Goal: Check status: Check status

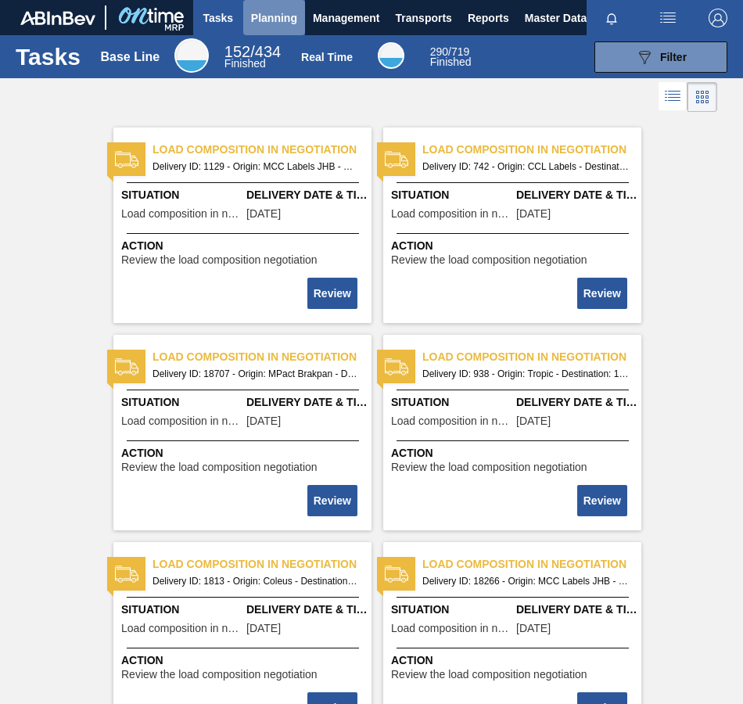
click at [278, 16] on span "Planning" at bounding box center [274, 18] width 46 height 19
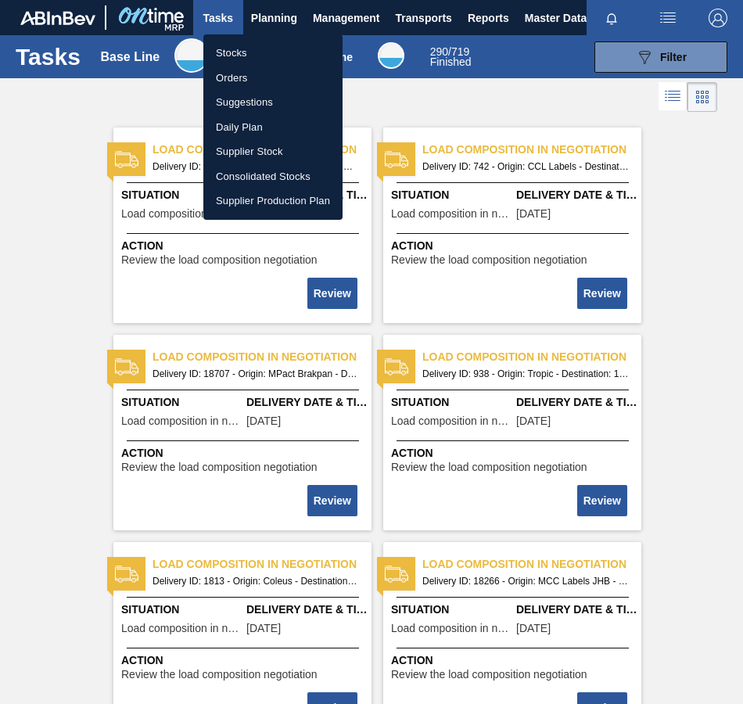
click at [245, 56] on li "Stocks" at bounding box center [272, 53] width 139 height 25
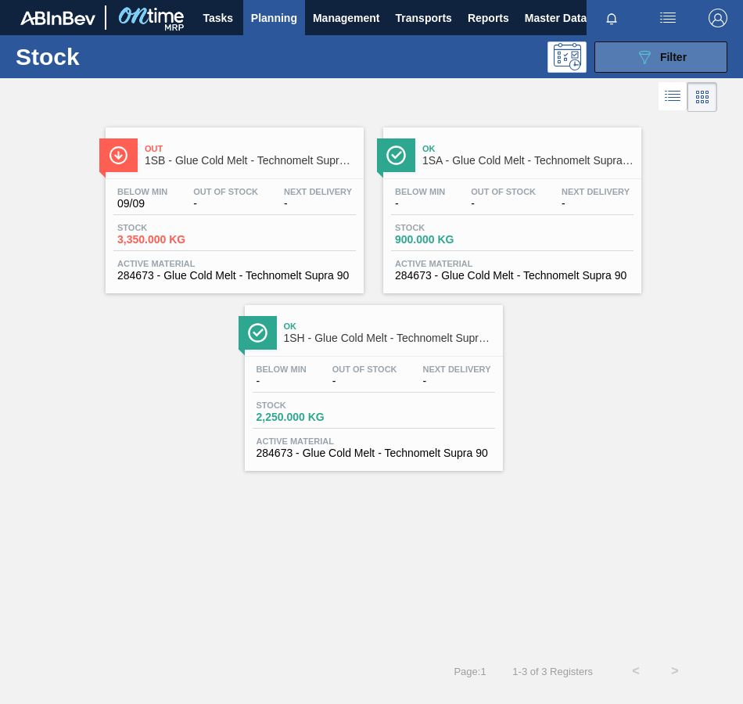
click at [627, 54] on button "089F7B8B-B2A5-4AFE-B5C0-19BA573D28AC Filter" at bounding box center [660, 56] width 133 height 31
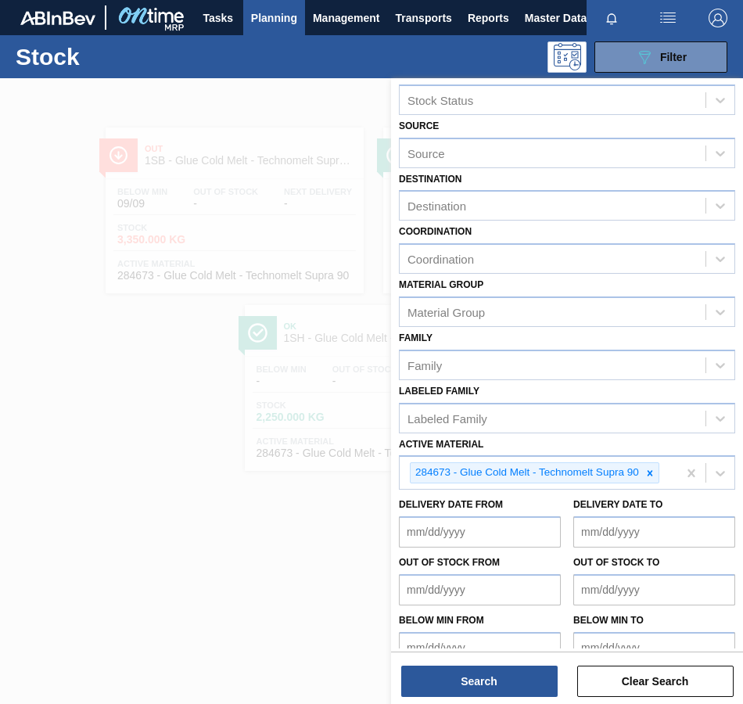
scroll to position [47, 0]
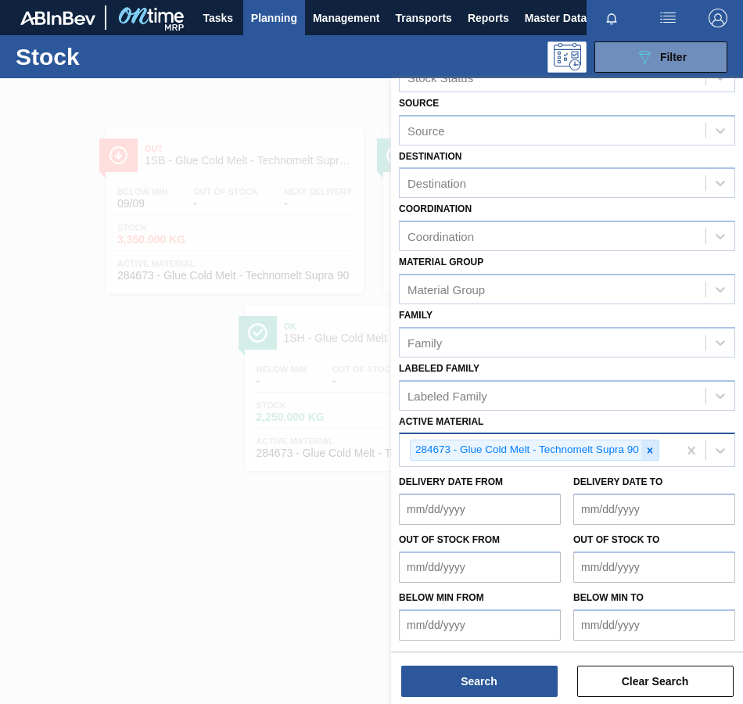
click at [646, 451] on icon at bounding box center [650, 450] width 11 height 11
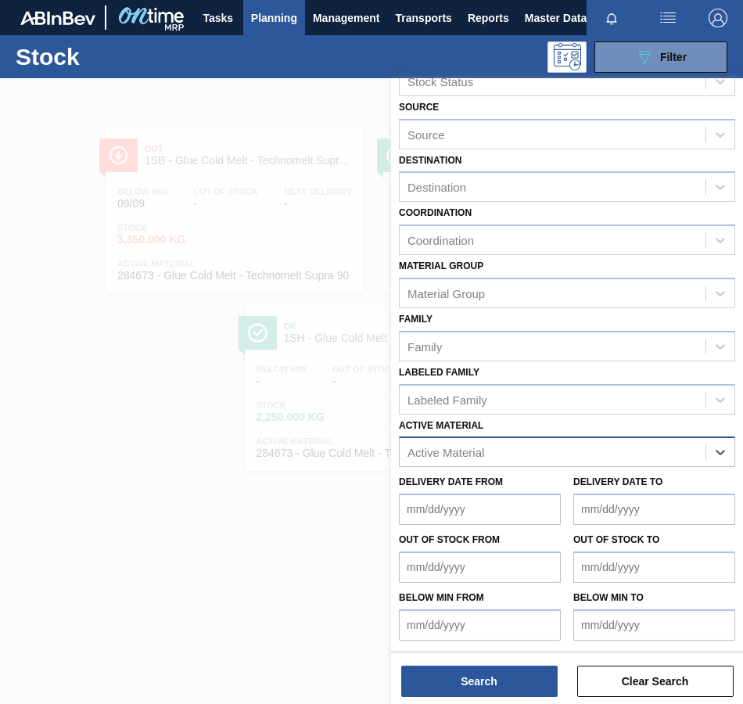
scroll to position [43, 0]
click at [483, 449] on div "Active Material" at bounding box center [446, 452] width 77 height 13
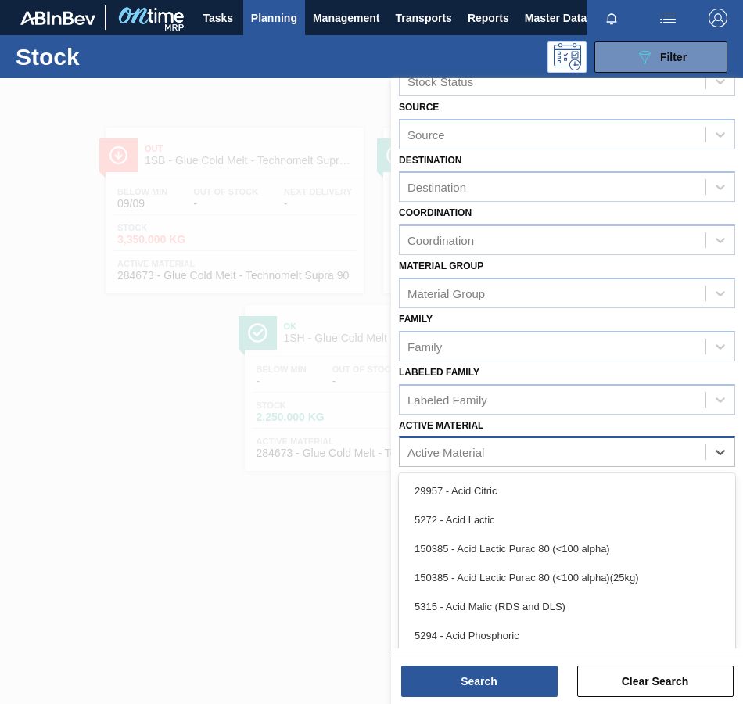
click at [423, 454] on div "Active Material" at bounding box center [446, 452] width 77 height 13
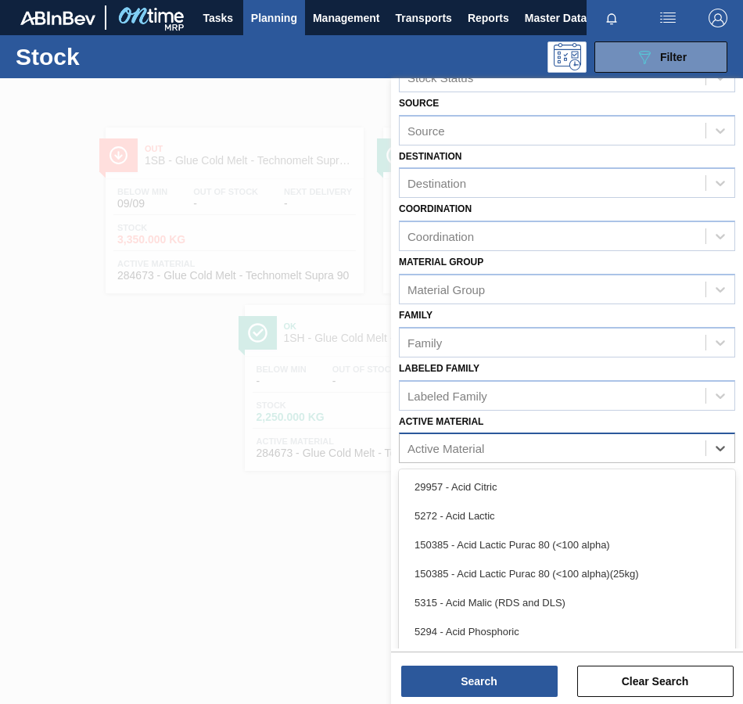
paste Material "250061"
type Material "250061"
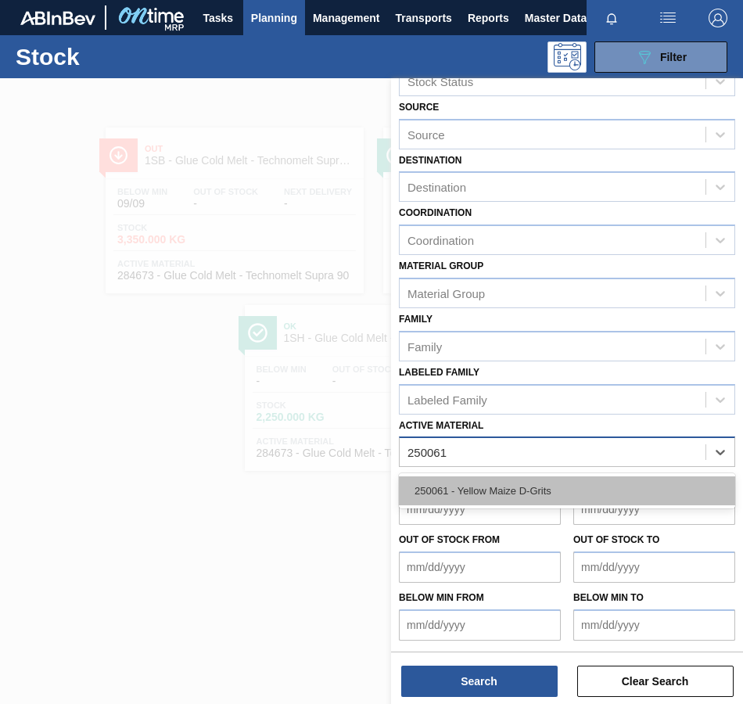
click at [423, 494] on div "250061 - Yellow Maize D-Grits" at bounding box center [567, 490] width 336 height 29
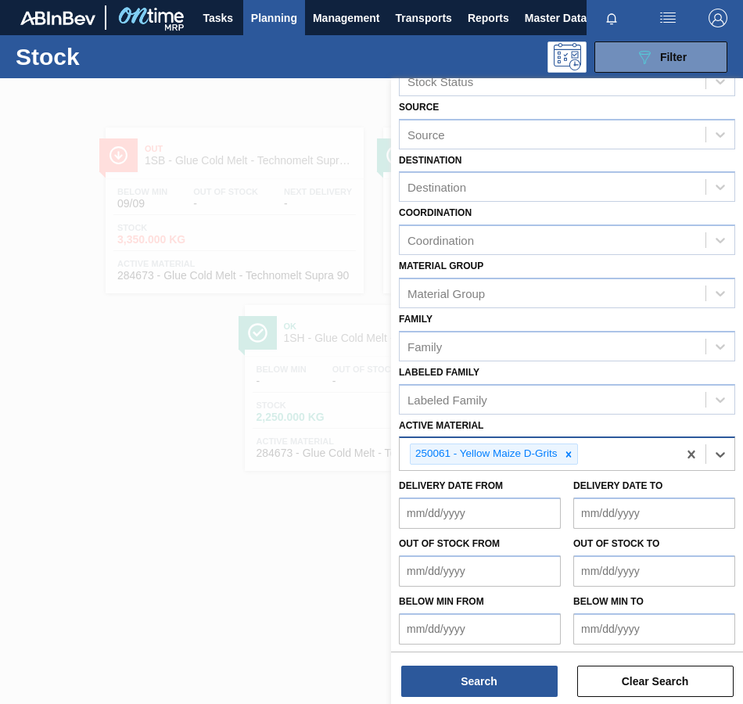
scroll to position [47, 0]
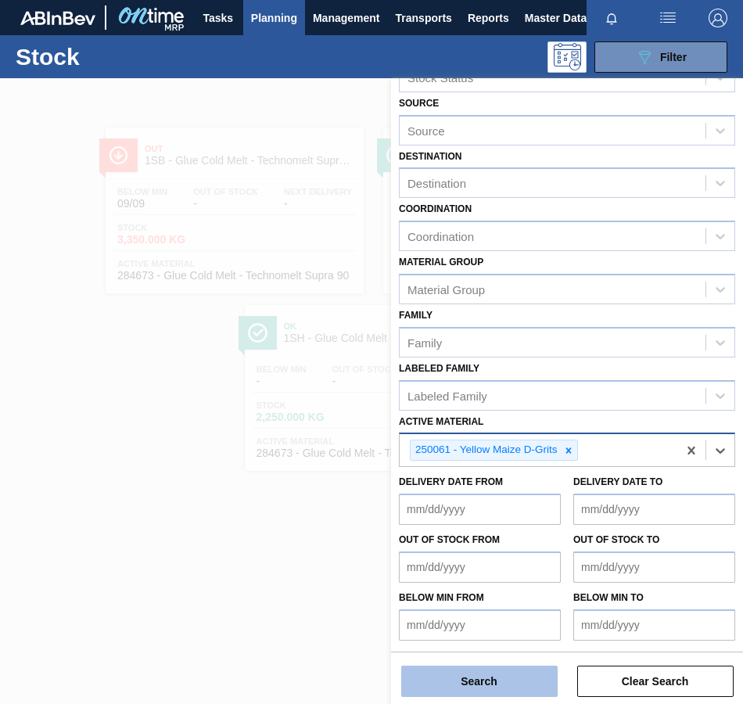
click at [451, 684] on button "Search" at bounding box center [479, 681] width 156 height 31
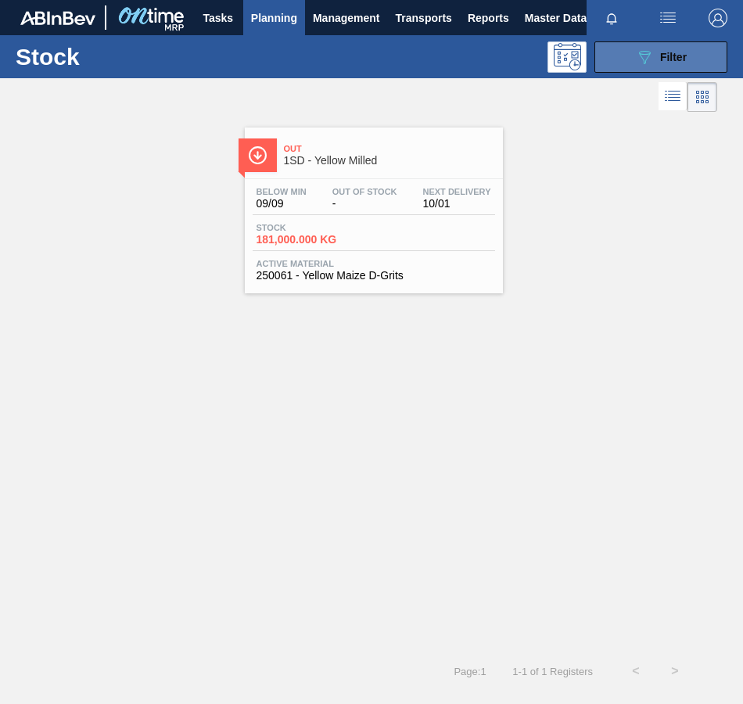
click at [656, 56] on div "089F7B8B-B2A5-4AFE-B5C0-19BA573D28AC Filter" at bounding box center [661, 57] width 52 height 19
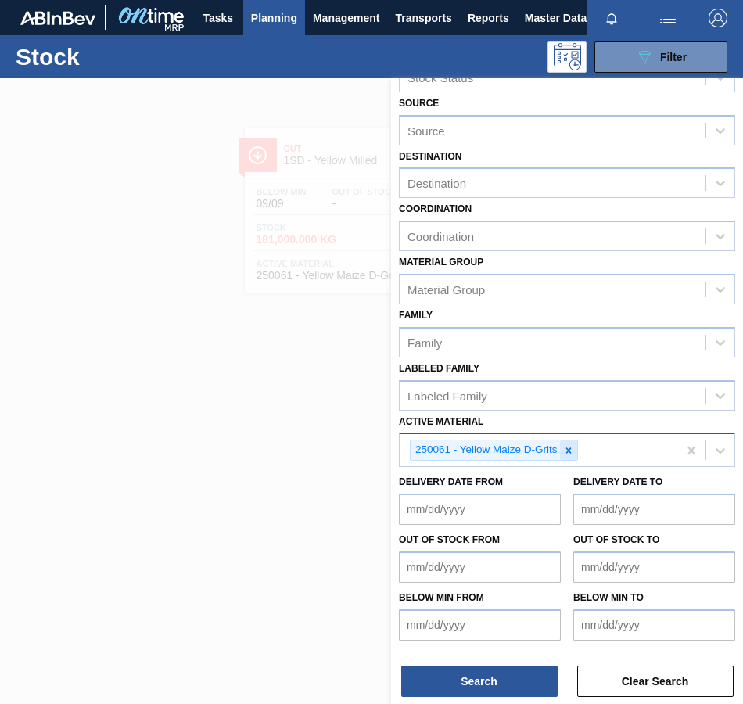
click at [569, 449] on icon at bounding box center [568, 450] width 11 height 11
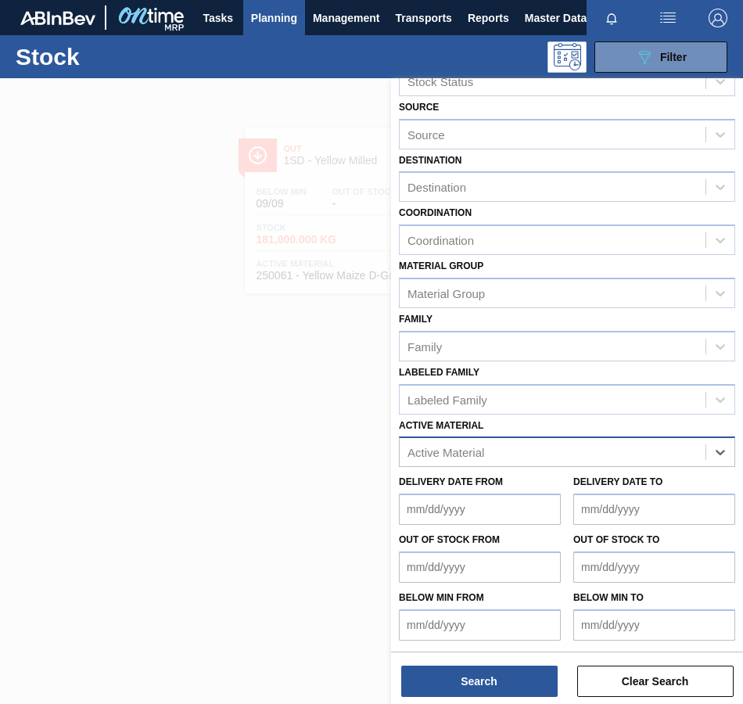
paste Material "252156"
type Material "252156"
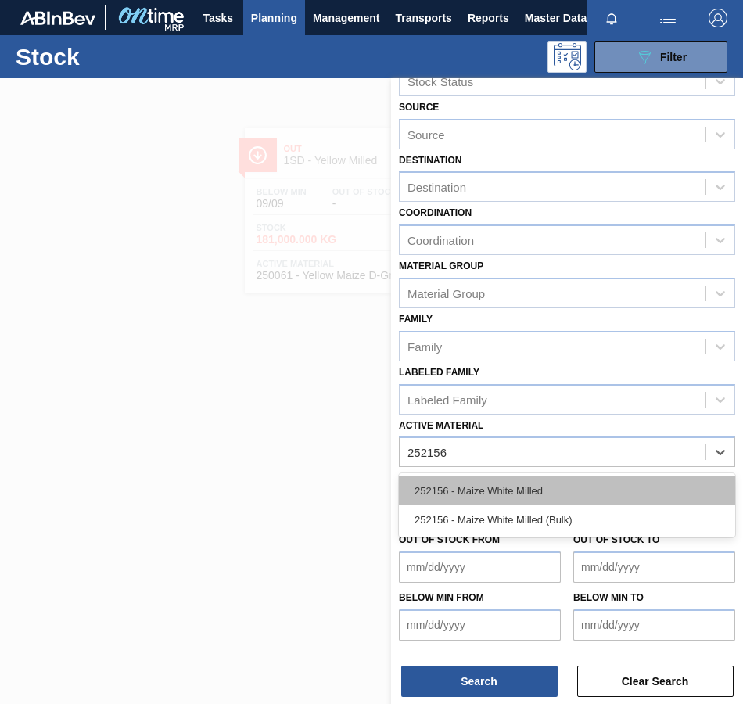
click at [487, 494] on div "252156 - Maize White Milled" at bounding box center [567, 490] width 336 height 29
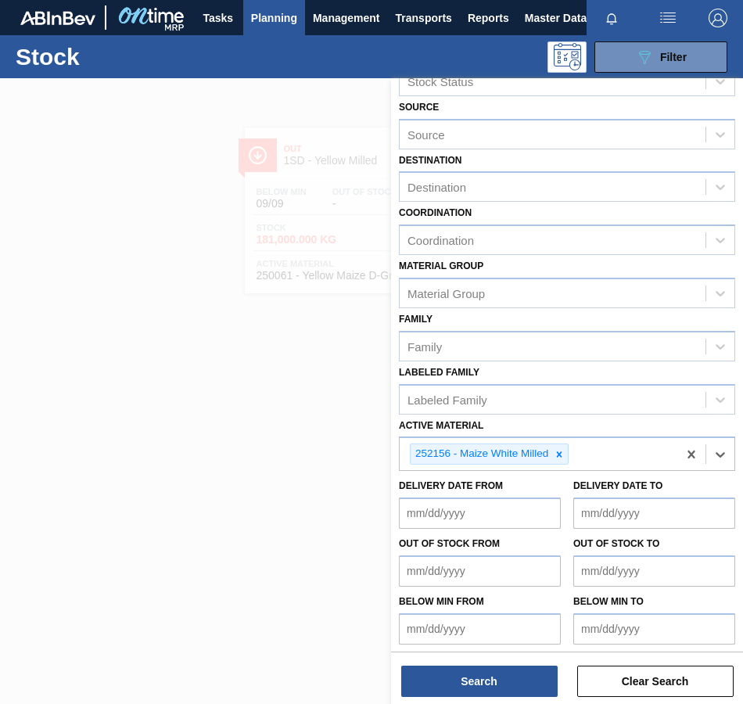
scroll to position [47, 0]
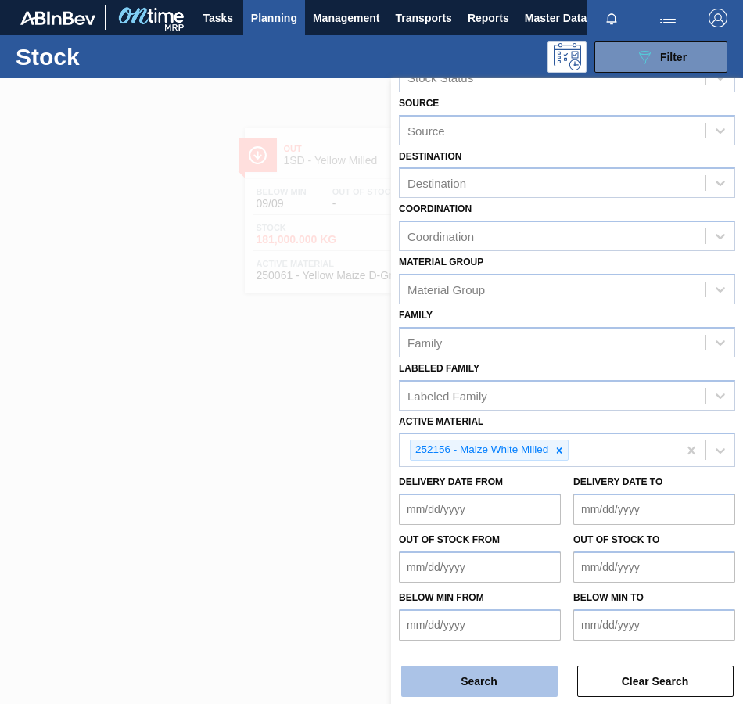
click at [472, 678] on button "Search" at bounding box center [479, 681] width 156 height 31
